Goal: Find specific page/section: Find specific page/section

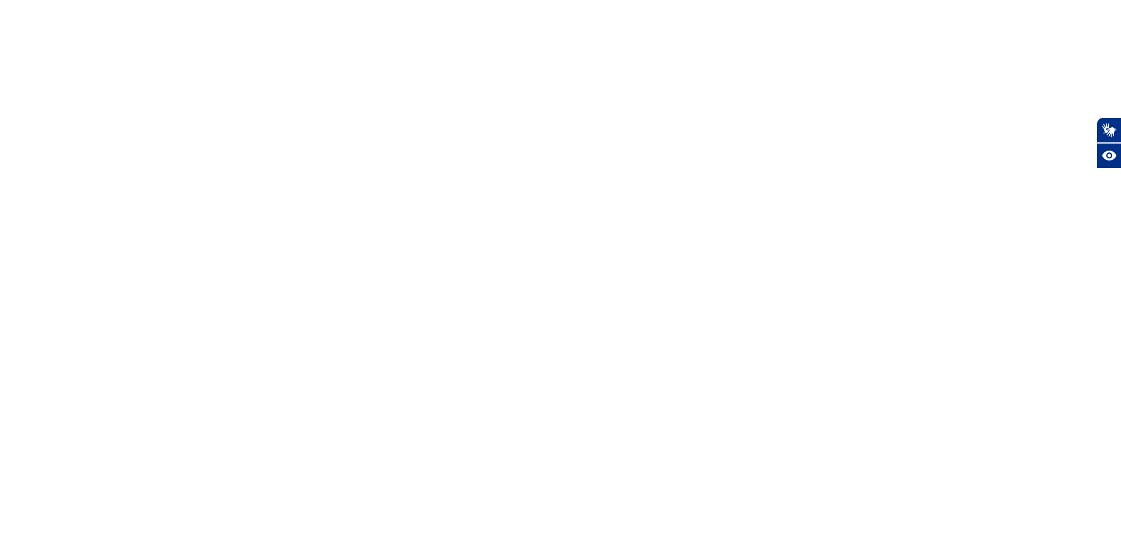
select select
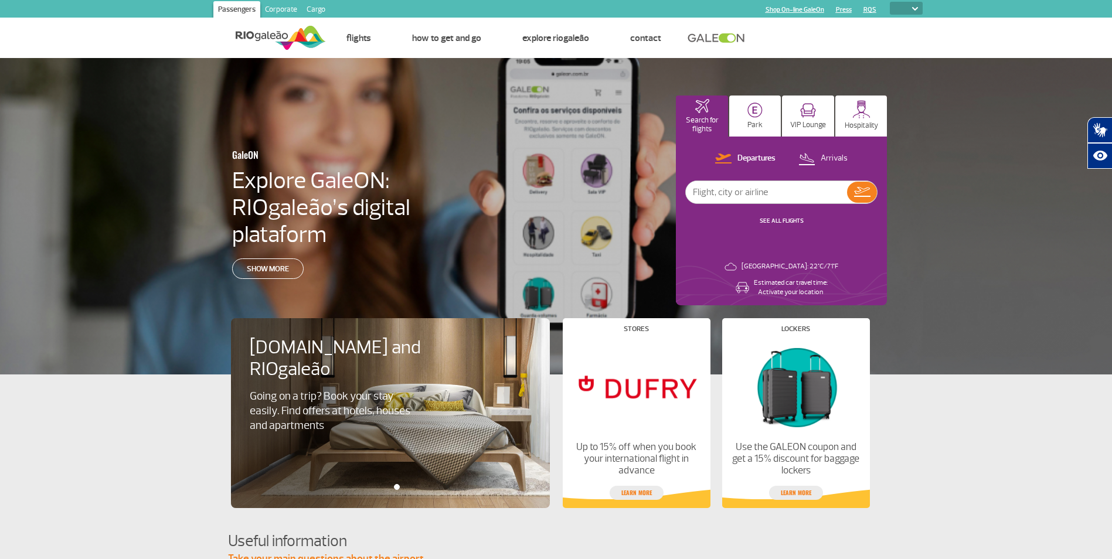
click at [319, 8] on link "Cargo" at bounding box center [316, 10] width 28 height 19
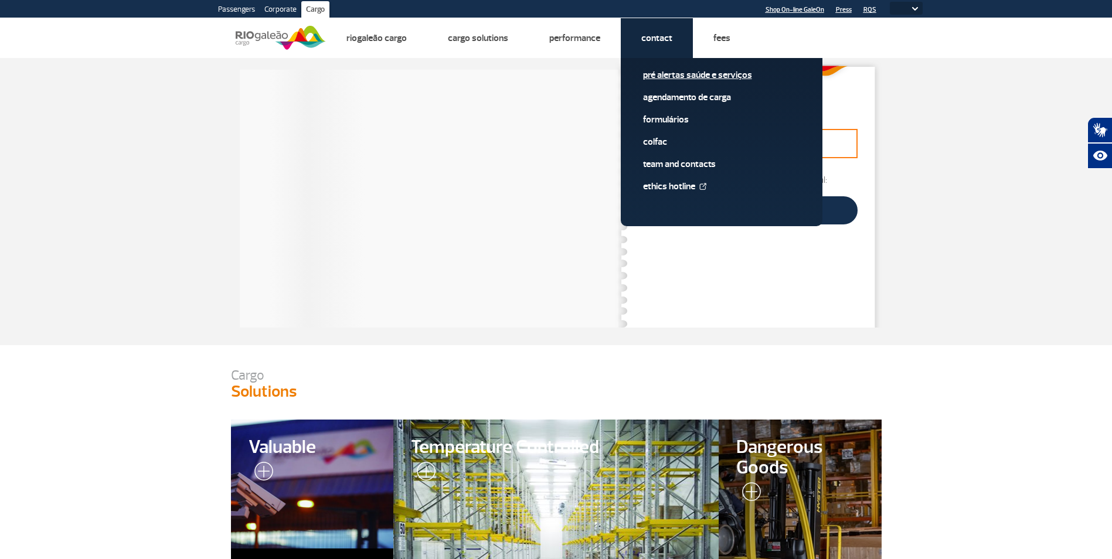
click at [668, 73] on link "Pré alertas Saúde e Serviços" at bounding box center [721, 75] width 157 height 13
